Goal: Task Accomplishment & Management: Manage account settings

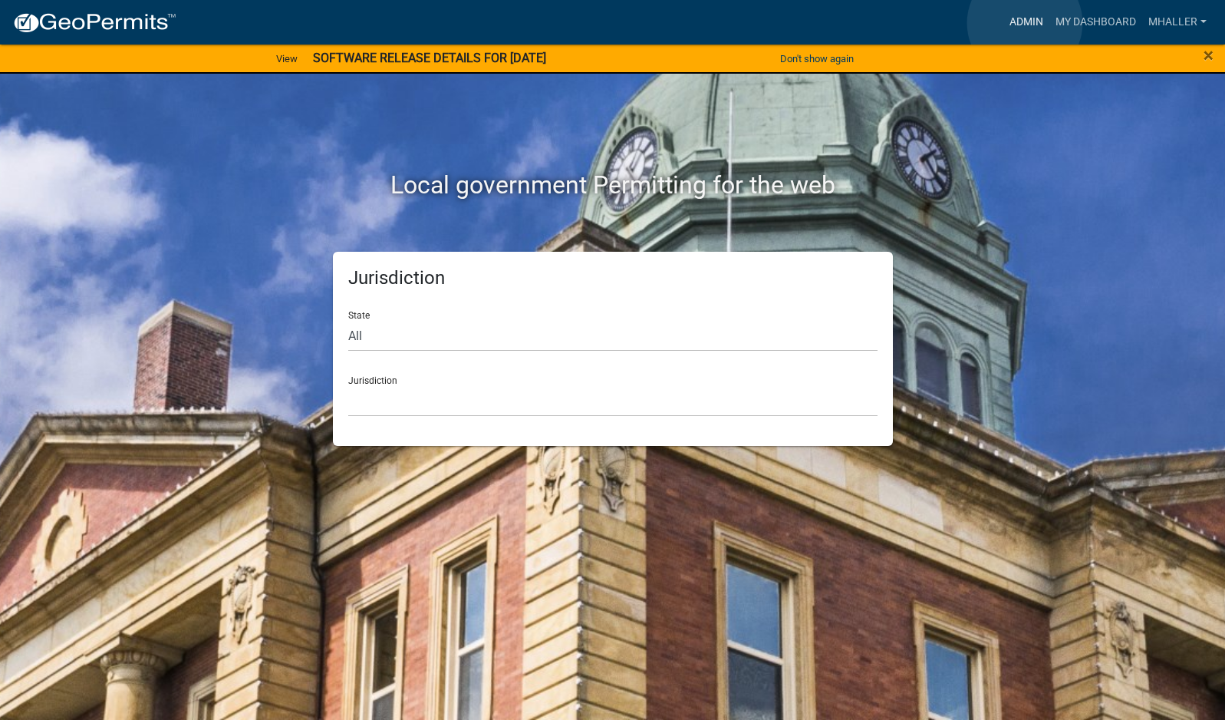
click at [1025, 23] on link "Admin" at bounding box center [1027, 22] width 46 height 29
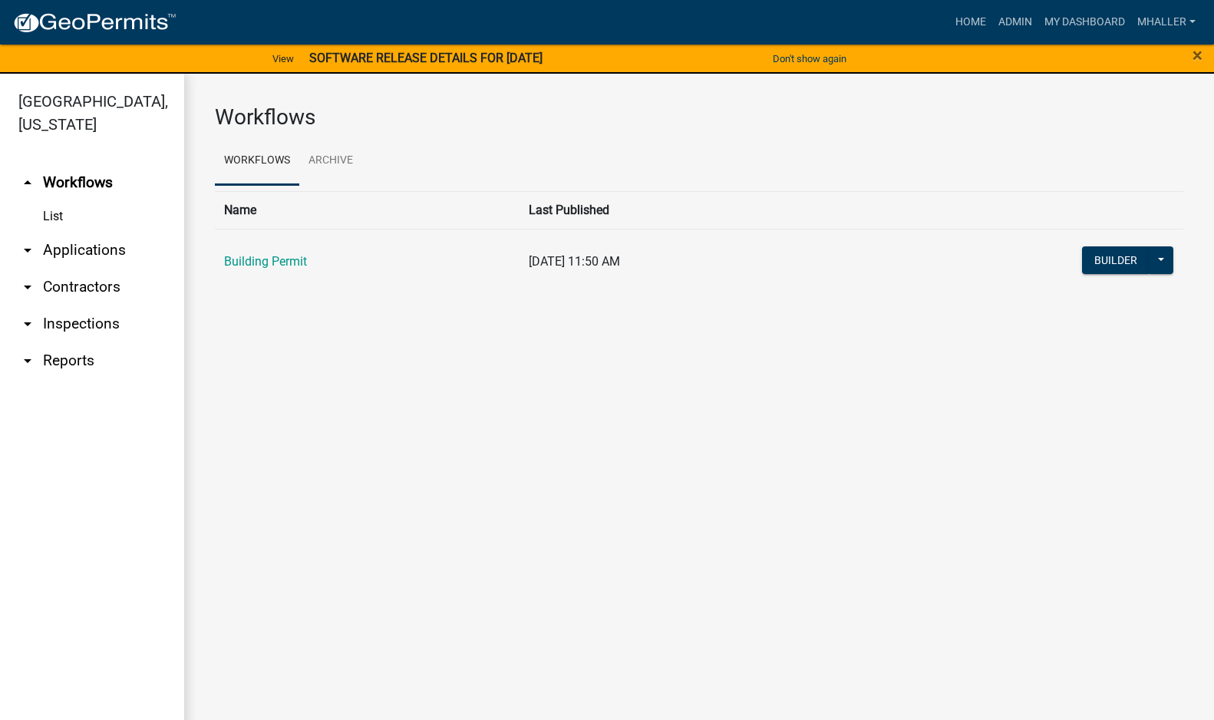
click at [64, 305] on link "arrow_drop_down Inspections" at bounding box center [92, 323] width 184 height 37
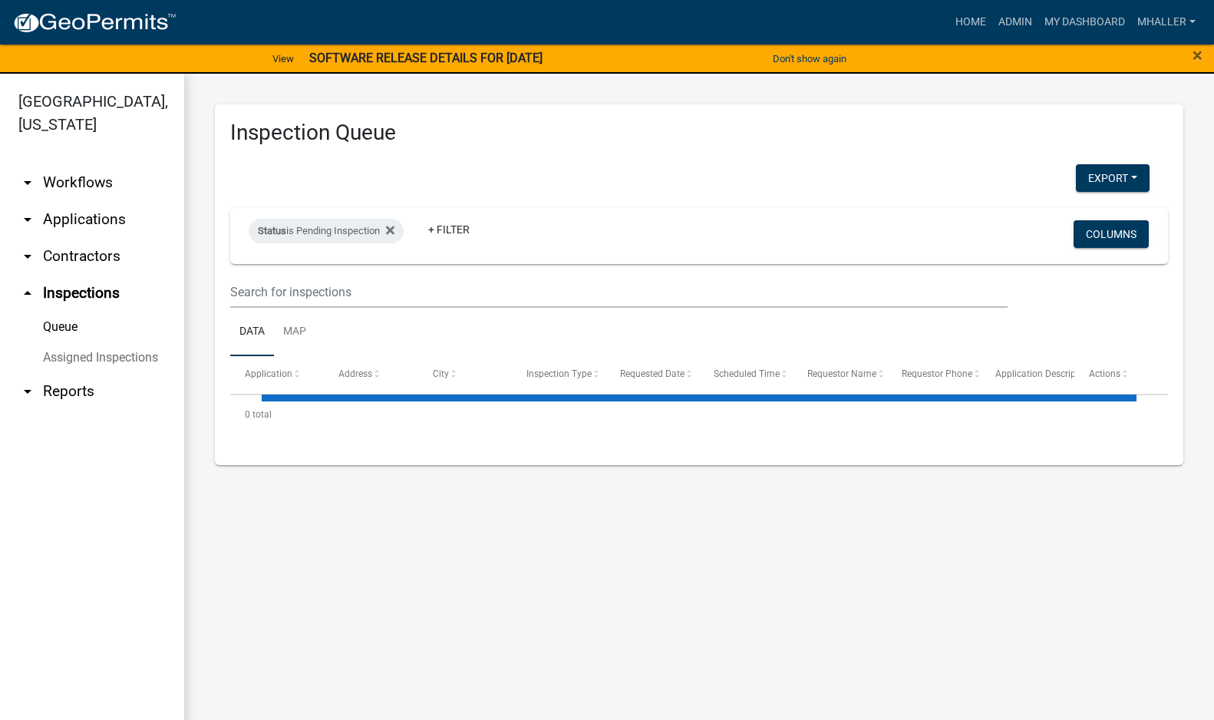
select select "1: 25"
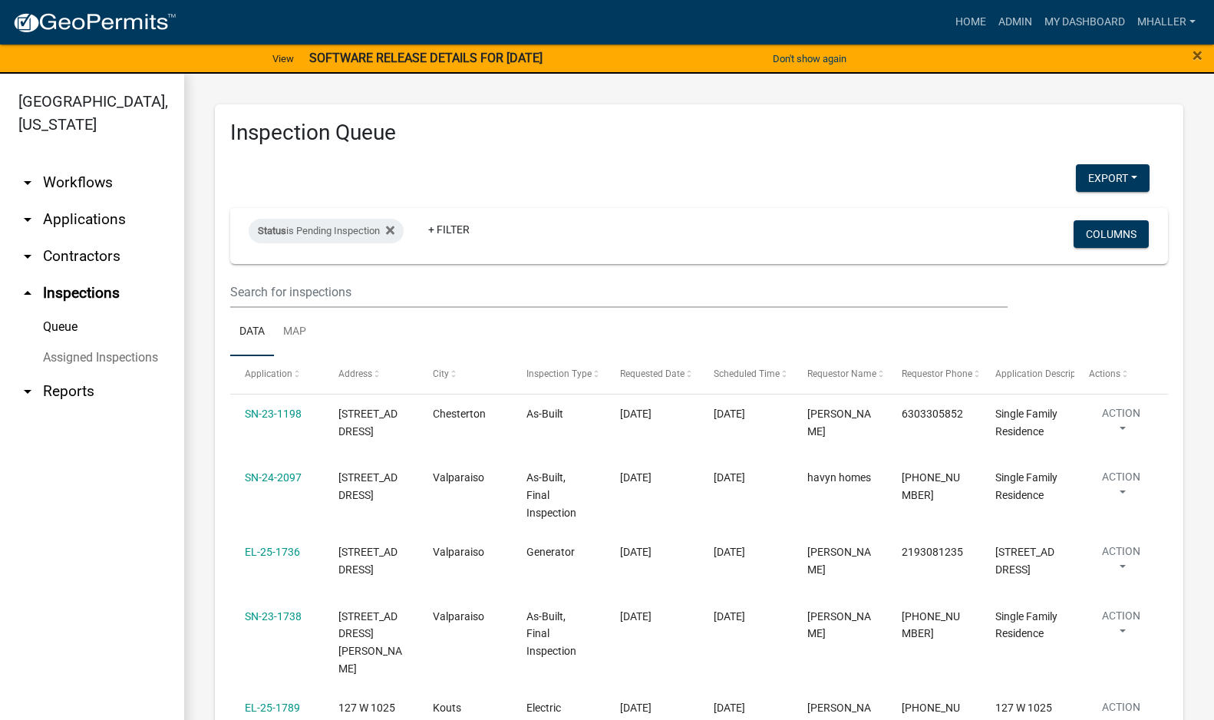
click at [75, 201] on link "arrow_drop_down Applications" at bounding box center [92, 219] width 184 height 37
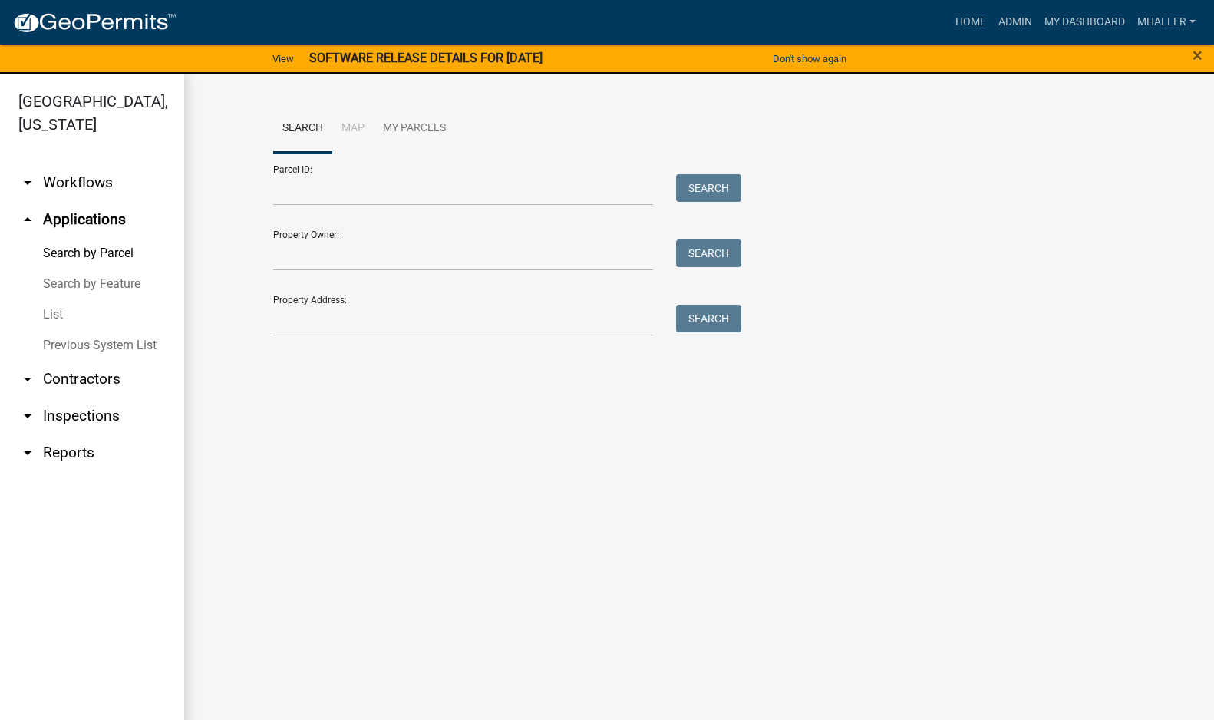
click at [45, 299] on link "List" at bounding box center [92, 314] width 184 height 31
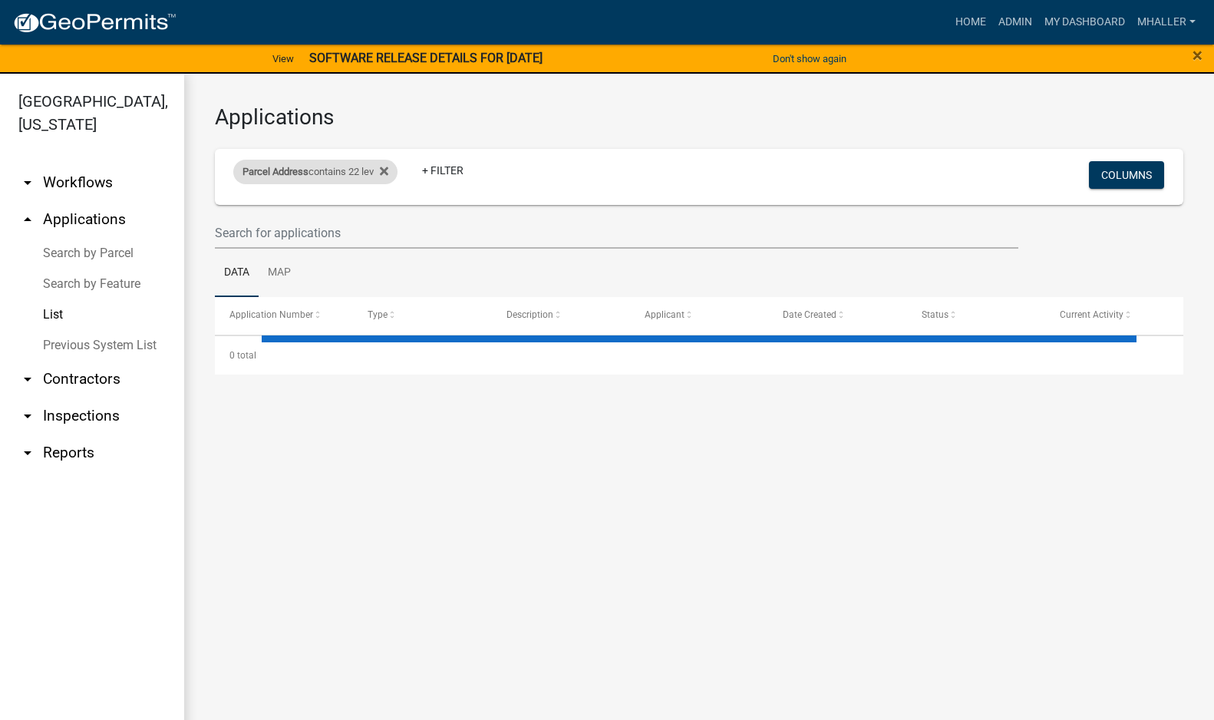
click at [313, 178] on div "Parcel Address contains 22 lev" at bounding box center [315, 172] width 164 height 25
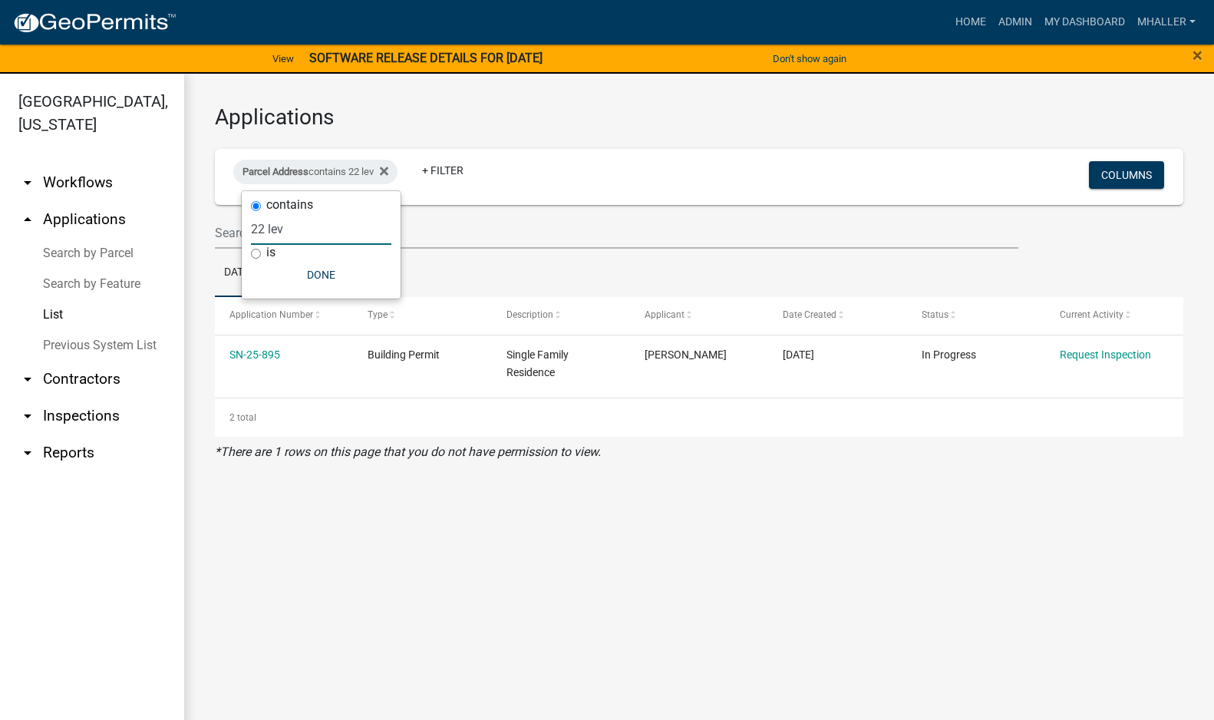
click at [309, 227] on input "22 lev" at bounding box center [321, 228] width 140 height 31
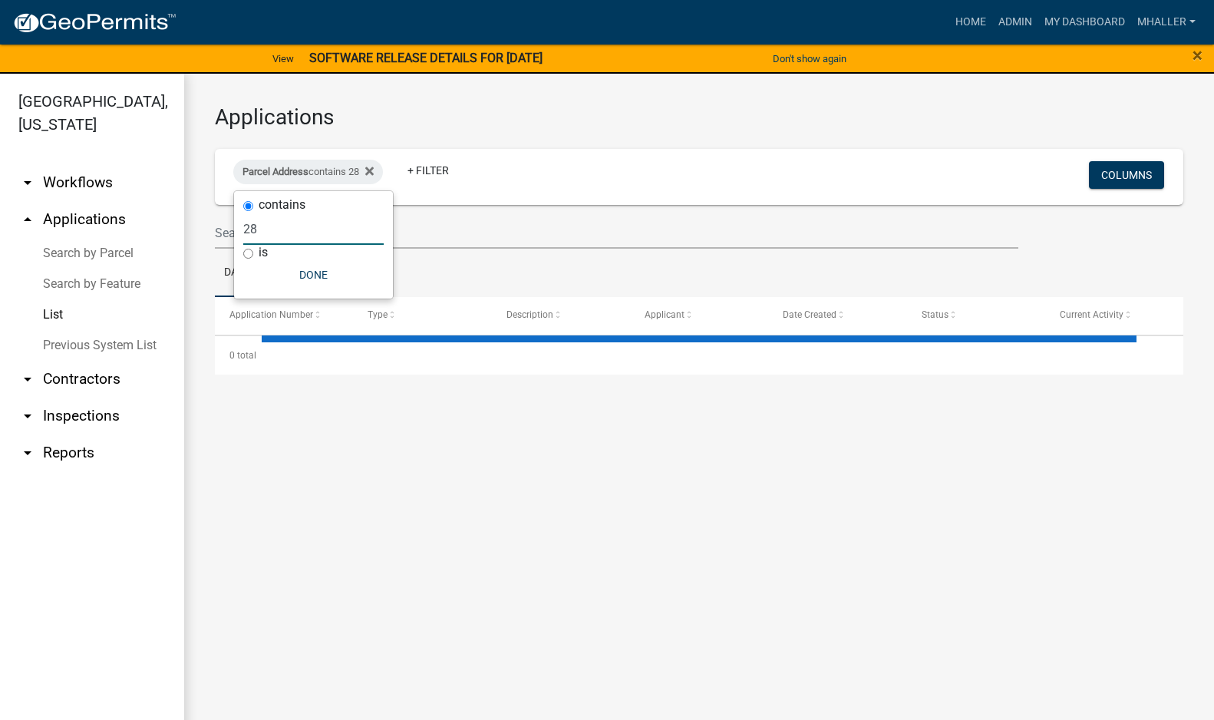
type input "2"
select select "1: 25"
type input "o"
select select "1: 25"
